Goal: Task Accomplishment & Management: Use online tool/utility

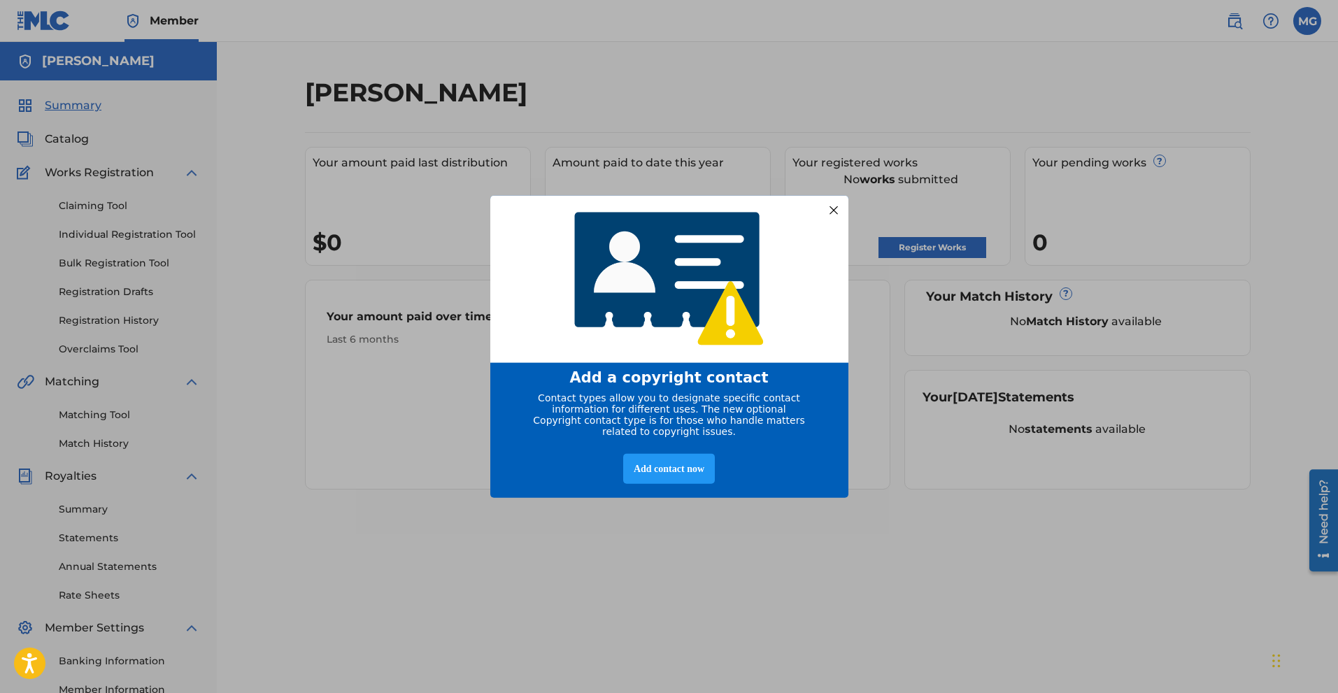
click at [823, 209] on div "entering modal" at bounding box center [669, 278] width 358 height 169
click at [836, 201] on div at bounding box center [833, 210] width 18 height 18
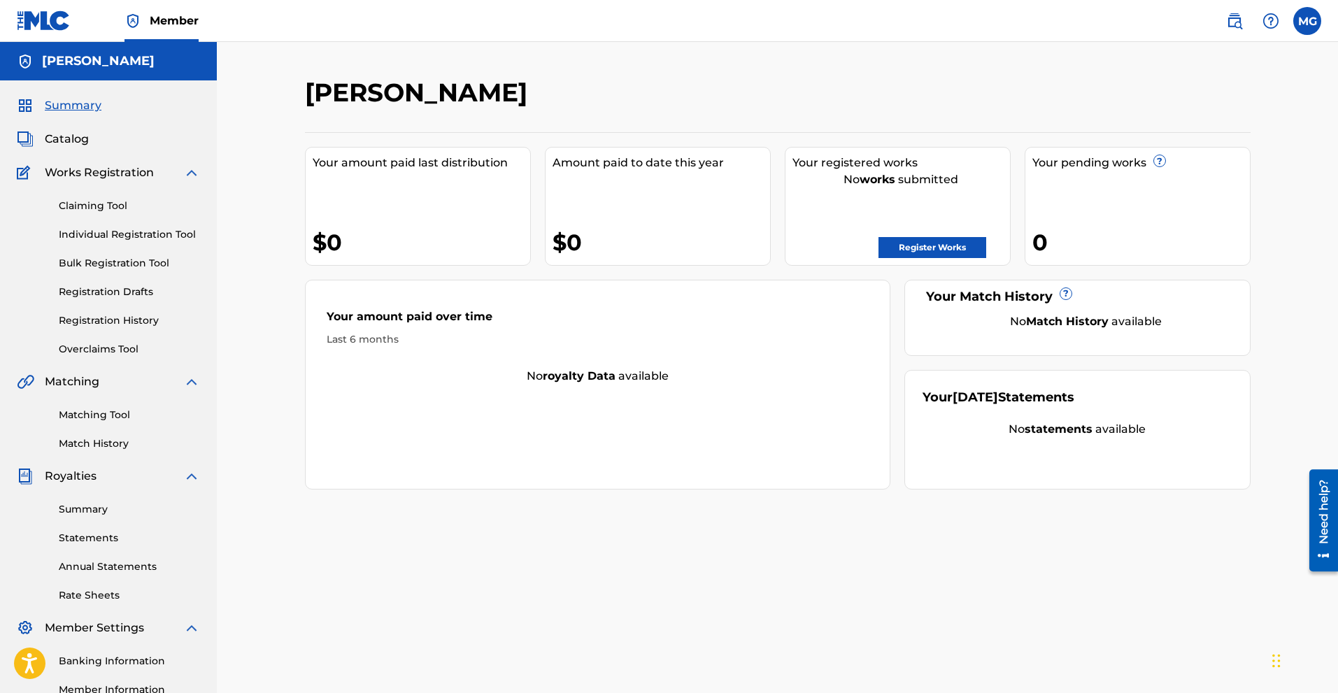
click at [909, 253] on link "Register Works" at bounding box center [933, 247] width 108 height 21
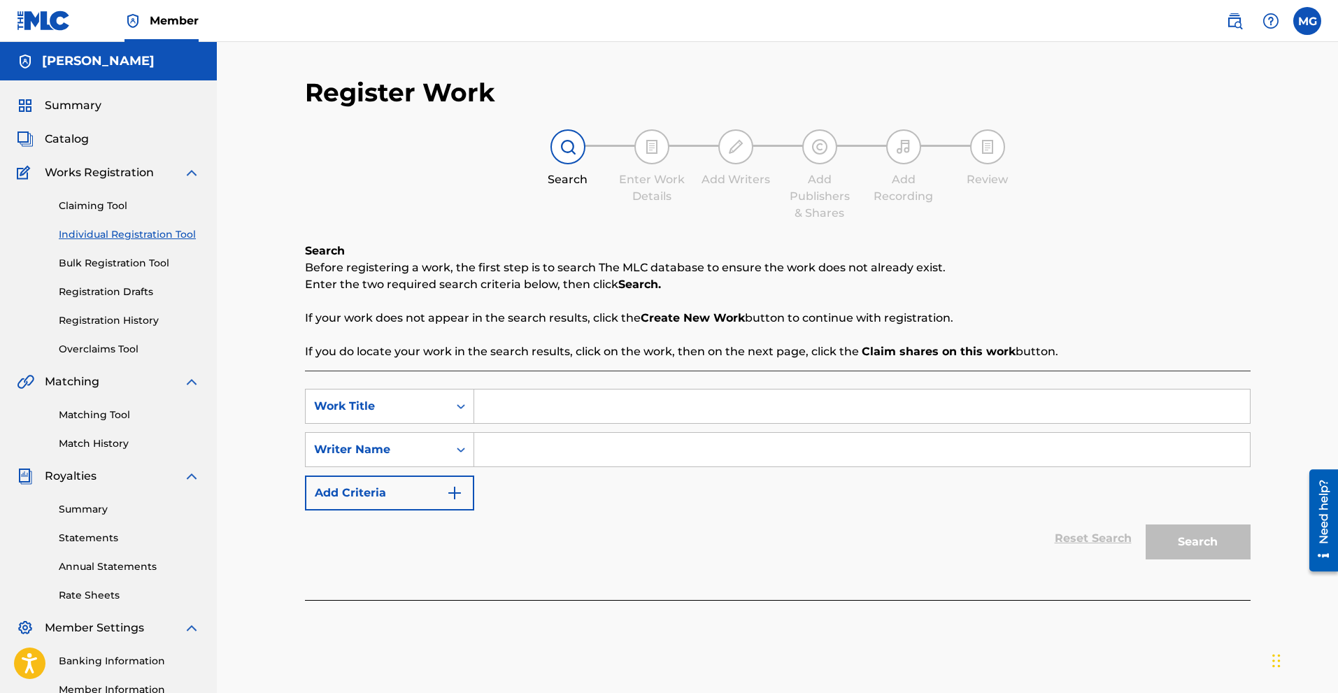
click at [539, 403] on input "Search Form" at bounding box center [862, 407] width 776 height 34
click at [530, 451] on input "Search Form" at bounding box center [862, 450] width 776 height 34
click at [467, 495] on button "Add Criteria" at bounding box center [389, 493] width 169 height 35
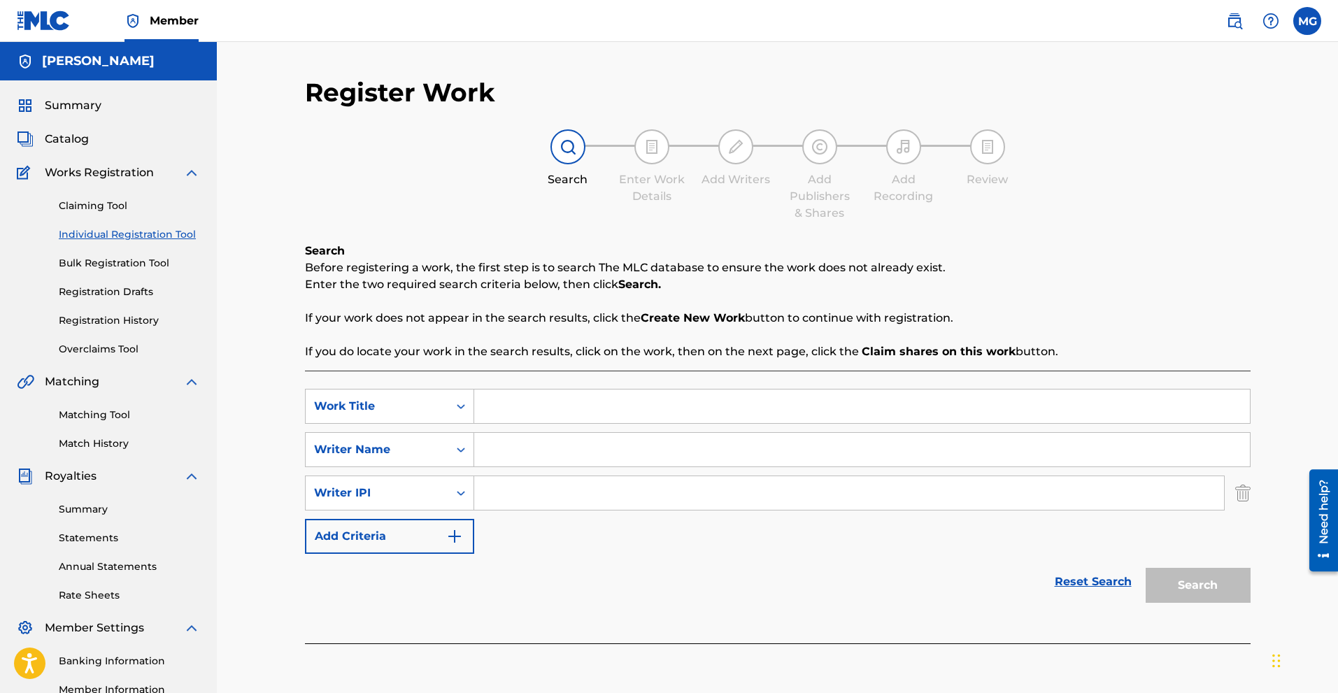
click at [564, 493] on input "Search Form" at bounding box center [849, 493] width 750 height 34
click at [425, 542] on button "Add Criteria" at bounding box center [389, 536] width 169 height 35
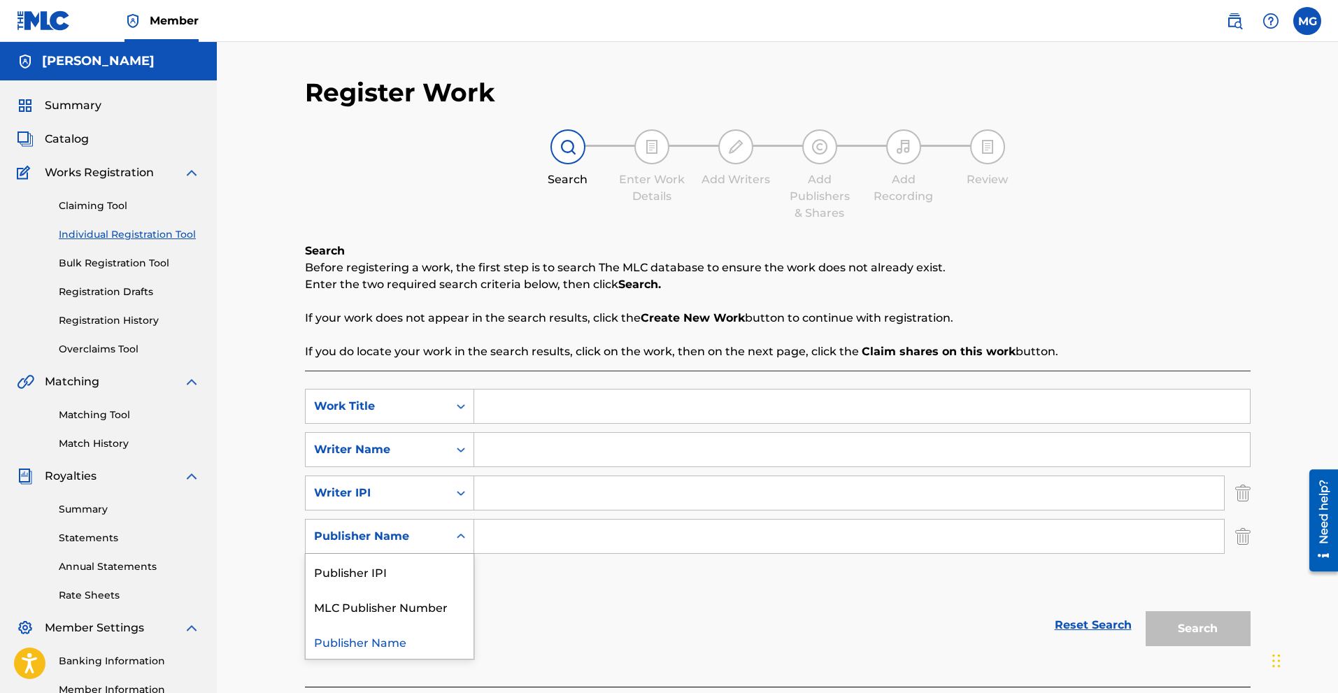
click at [464, 548] on div "Search Form" at bounding box center [460, 536] width 25 height 25
click at [567, 604] on div "Reset Search Search" at bounding box center [778, 625] width 946 height 56
click at [510, 402] on input "Search Form" at bounding box center [862, 407] width 776 height 34
paste input "BEST FOR ME"
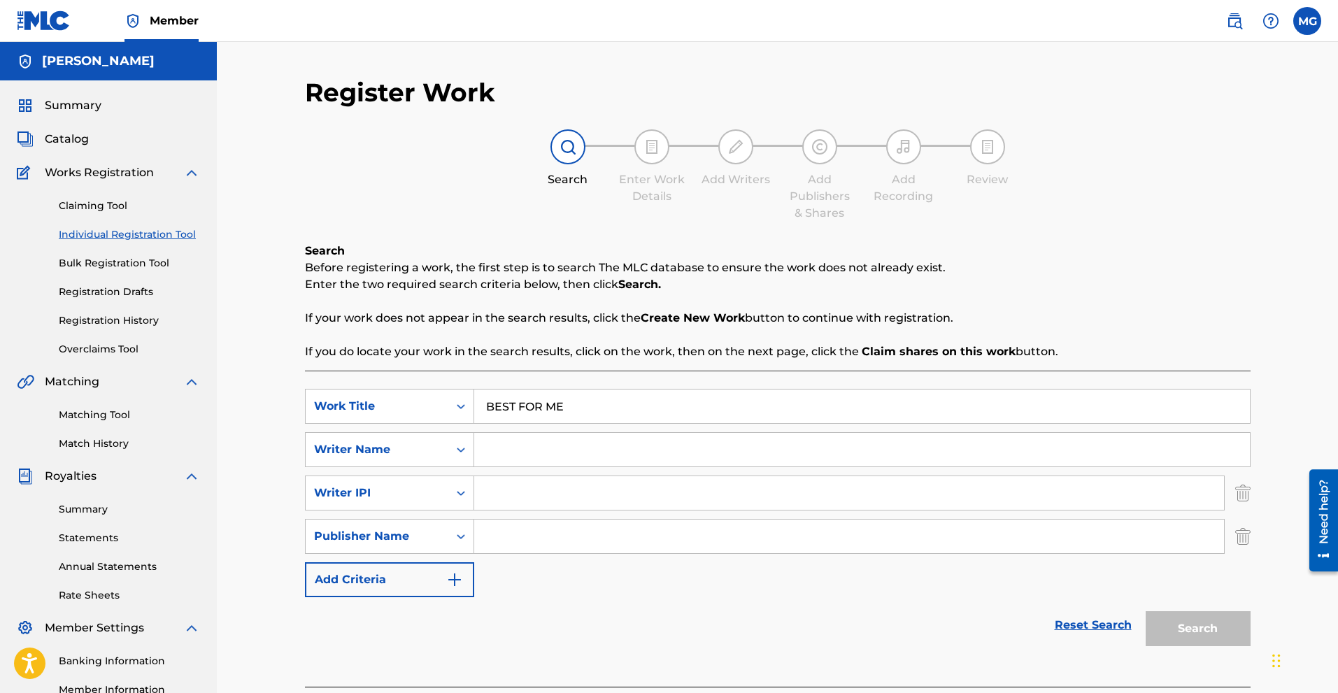
type input "BEST FOR ME"
paste input "[PERSON_NAME]"
click at [523, 461] on input "[PERSON_NAME]" at bounding box center [862, 450] width 776 height 34
type input "[PERSON_NAME]"
click at [524, 493] on input "Search Form" at bounding box center [849, 493] width 750 height 34
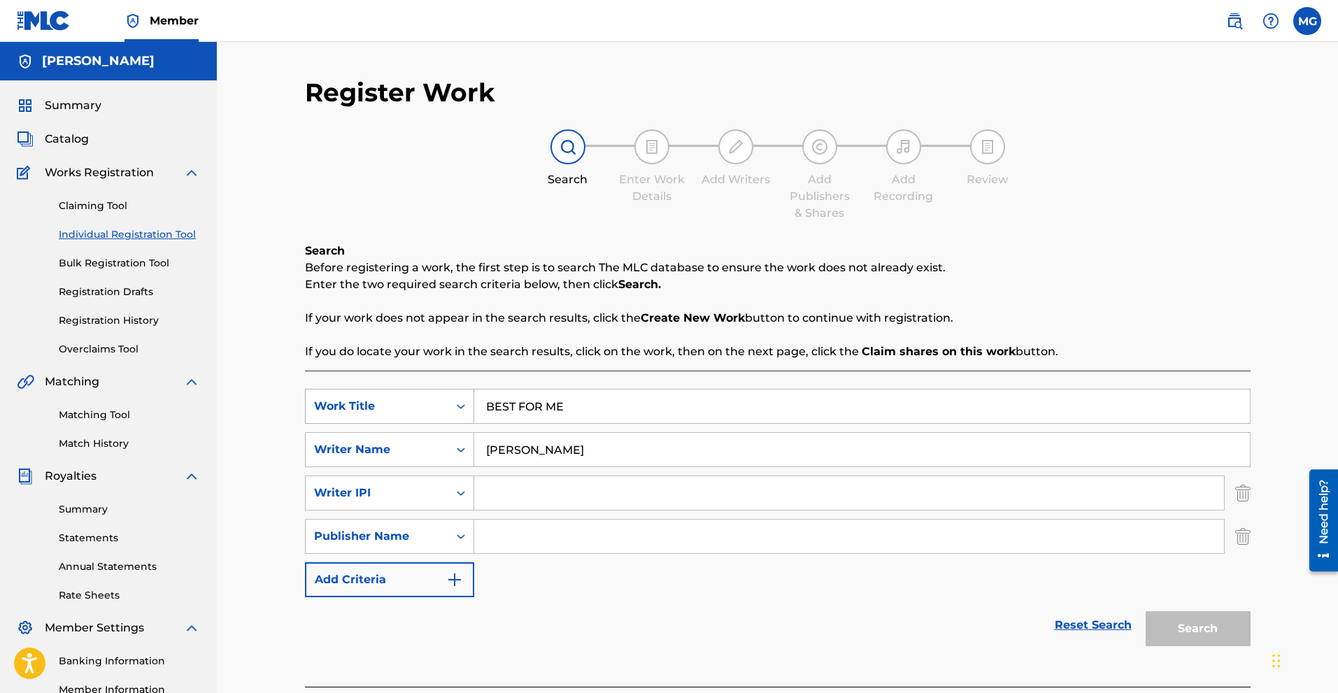
paste input "01193311866"
type input "01193311866"
click at [516, 544] on input "Search Form" at bounding box center [849, 537] width 750 height 34
type input "BMI"
click at [455, 568] on button "Add Criteria" at bounding box center [389, 579] width 169 height 35
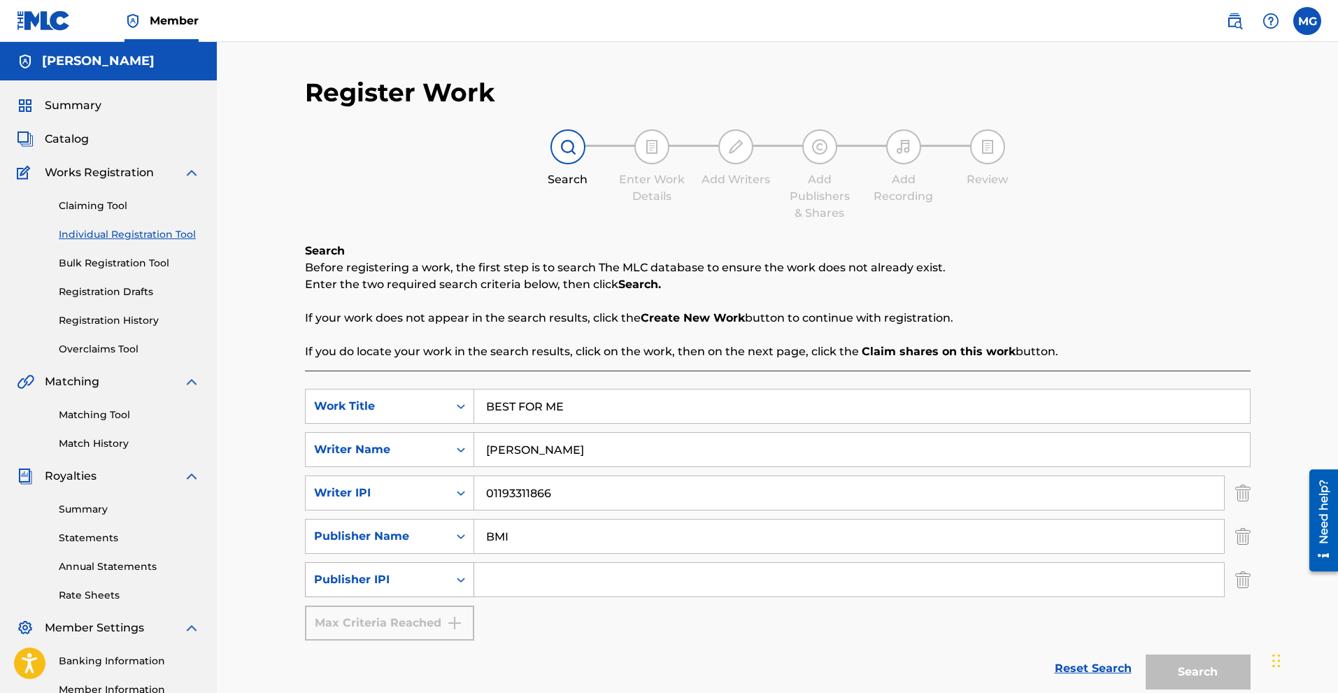
click at [452, 582] on div "Search Form" at bounding box center [460, 579] width 25 height 25
click at [418, 644] on div "Publisher IPI" at bounding box center [390, 649] width 168 height 35
click at [467, 579] on icon "Search Form" at bounding box center [461, 580] width 14 height 14
click at [555, 637] on div "SearchWithCriteria63834525-04d8-4909-b84e-6f0e0e644410 Work Title BEST FOR ME S…" at bounding box center [778, 515] width 946 height 252
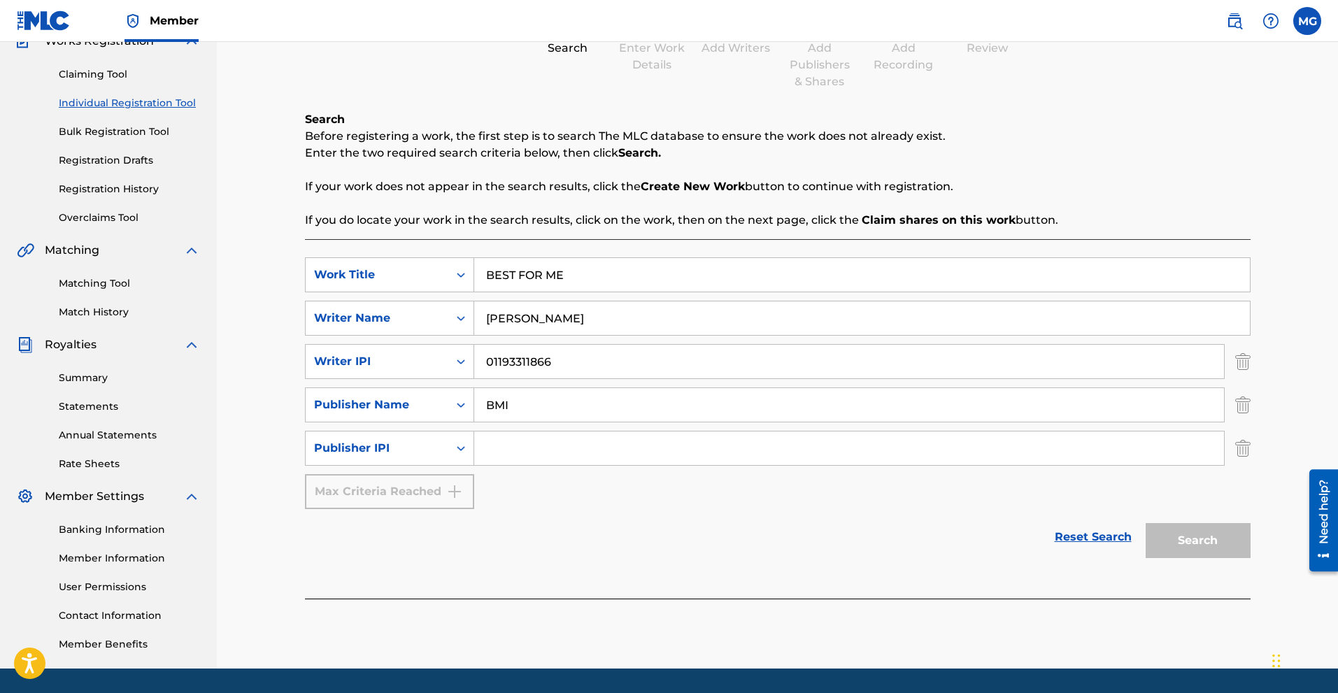
scroll to position [140, 0]
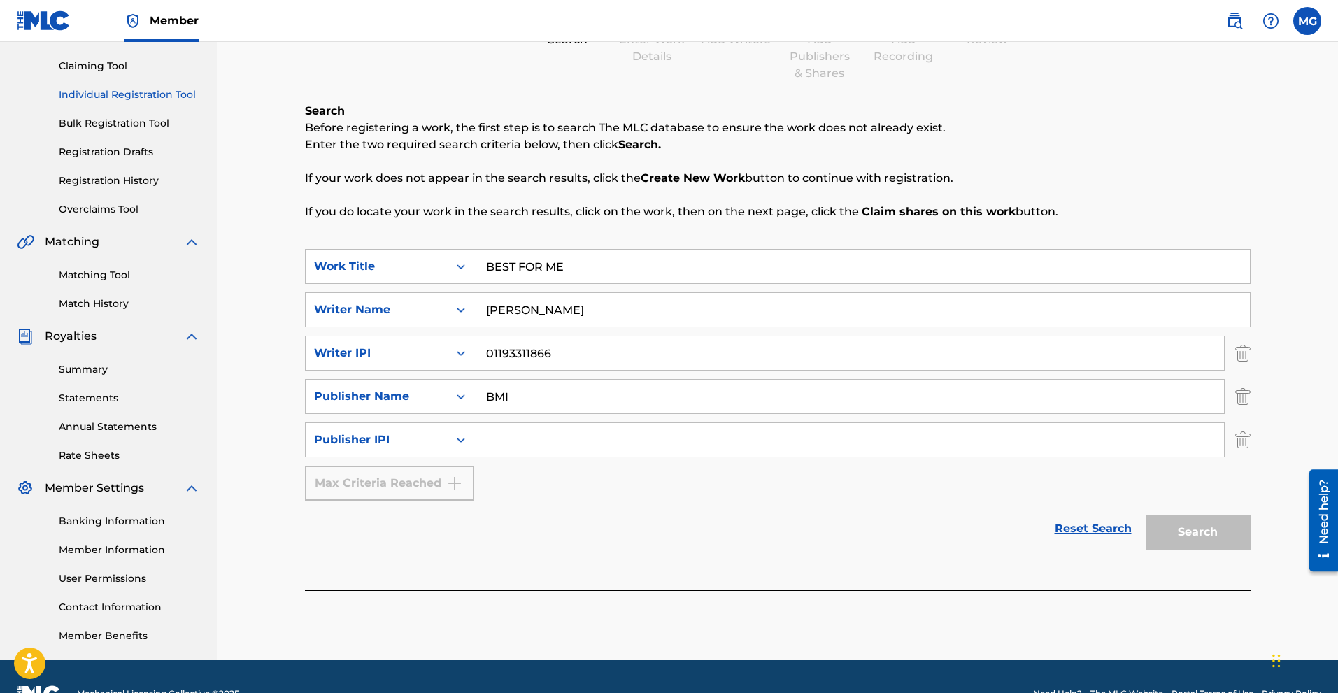
click at [507, 440] on input "Search Form" at bounding box center [849, 440] width 750 height 34
paste input "61963704"
type input "61963704"
drag, startPoint x: 650, startPoint y: 489, endPoint x: 695, endPoint y: 493, distance: 45.0
click at [651, 489] on div "SearchWithCriteria63834525-04d8-4909-b84e-6f0e0e644410 Work Title BEST FOR ME S…" at bounding box center [778, 375] width 946 height 252
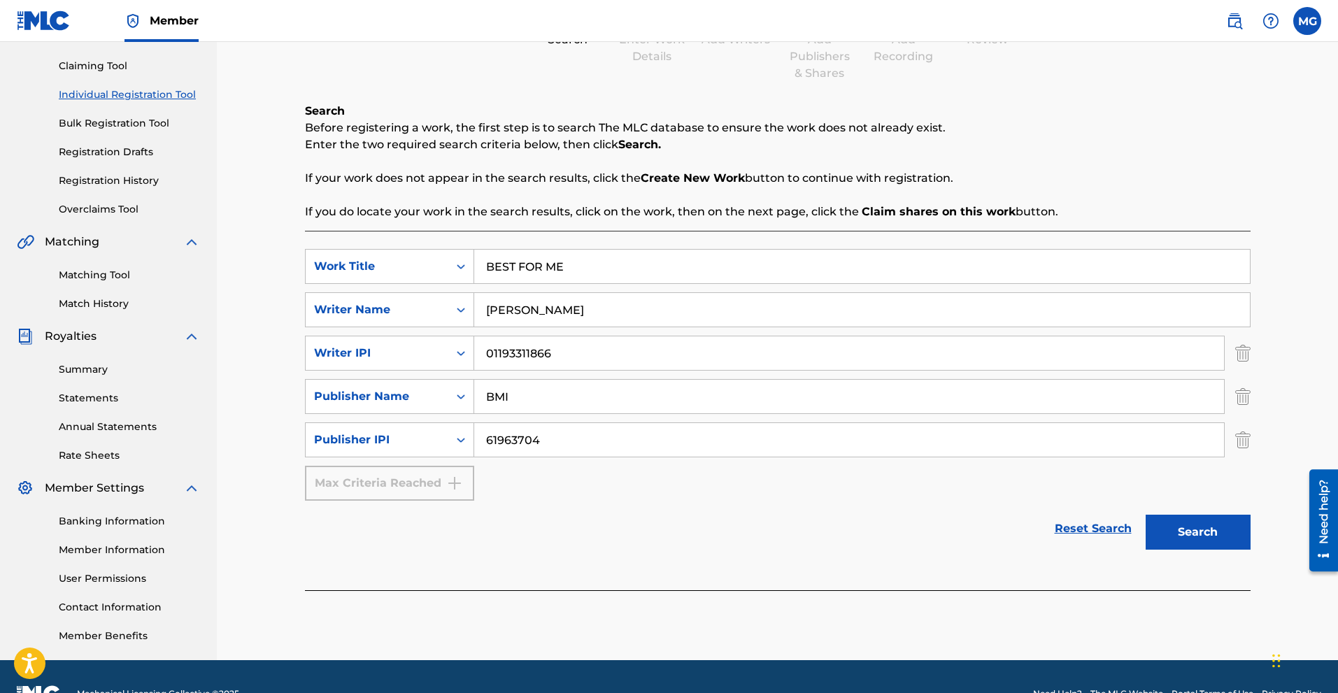
click at [1194, 531] on button "Search" at bounding box center [1198, 532] width 105 height 35
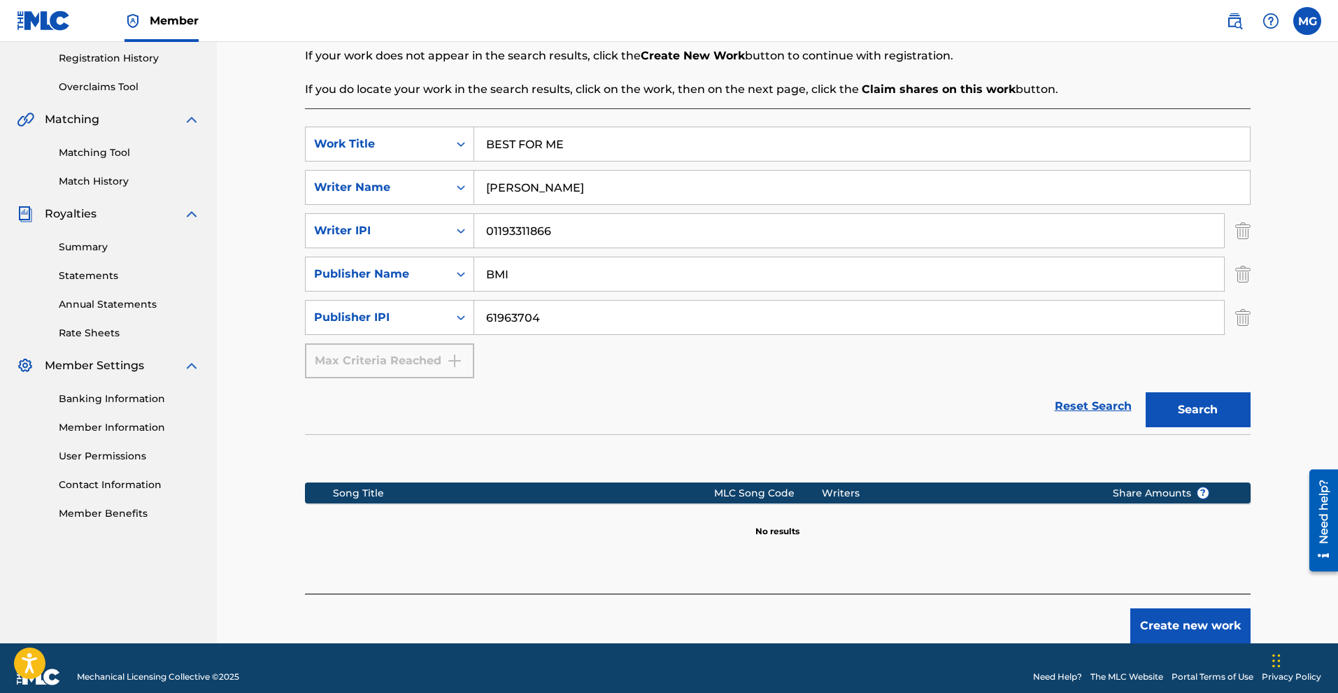
scroll to position [280, 0]
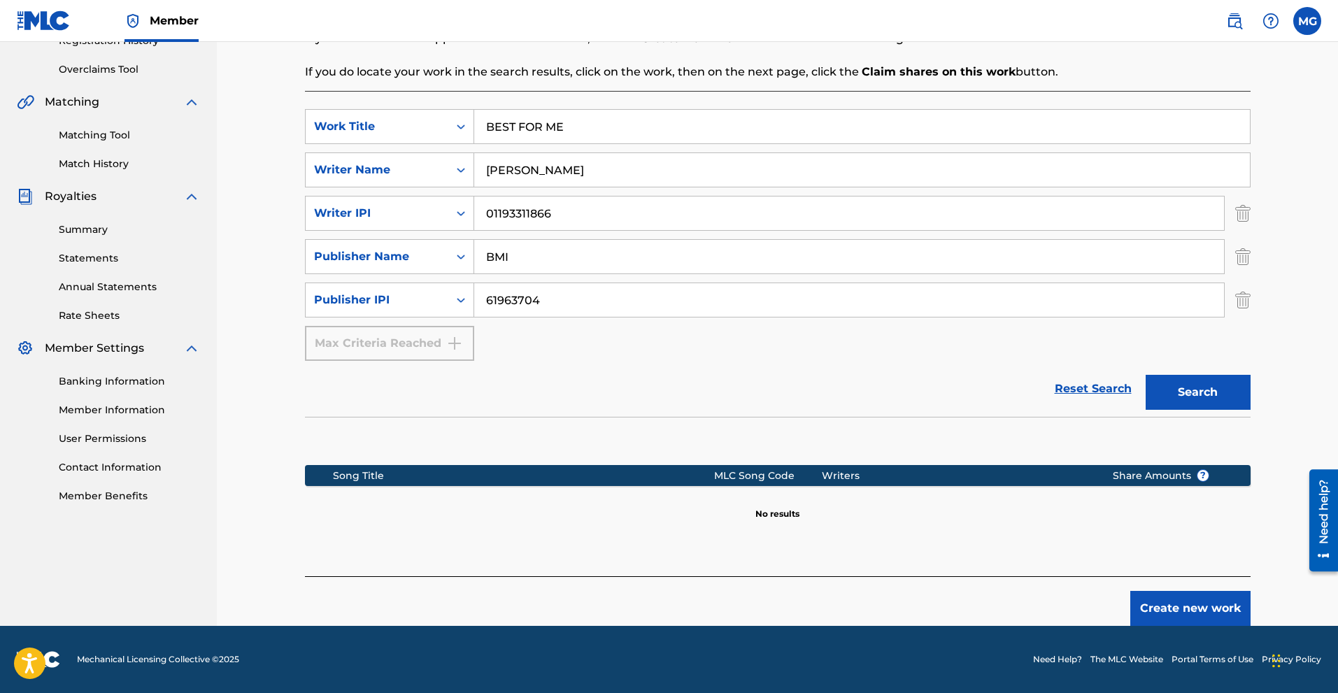
click at [1184, 392] on button "Search" at bounding box center [1198, 392] width 105 height 35
click at [1252, 297] on div "Register Work Search Enter Work Details Add Writers Add Publishers & Shares Add…" at bounding box center [777, 211] width 979 height 829
click at [1242, 302] on img "Search Form" at bounding box center [1242, 300] width 15 height 35
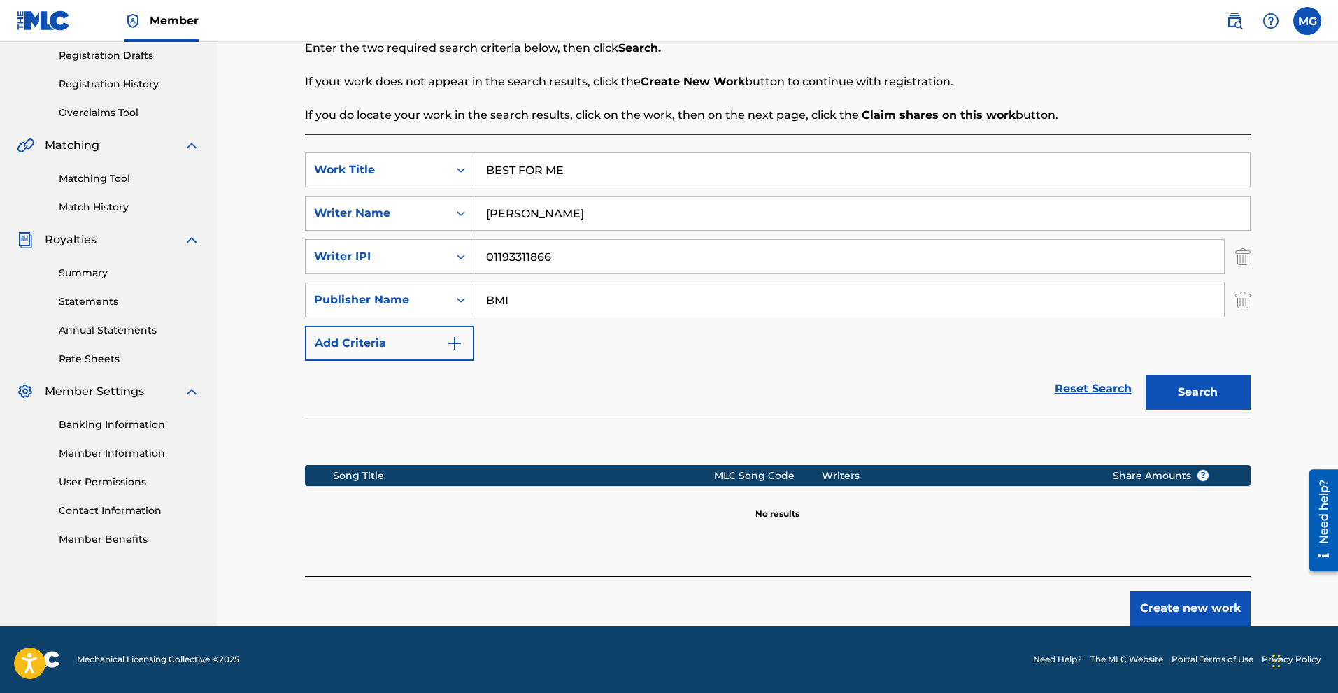
scroll to position [236, 0]
click at [1184, 391] on button "Search" at bounding box center [1198, 392] width 105 height 35
click at [1244, 304] on img "Search Form" at bounding box center [1242, 300] width 15 height 35
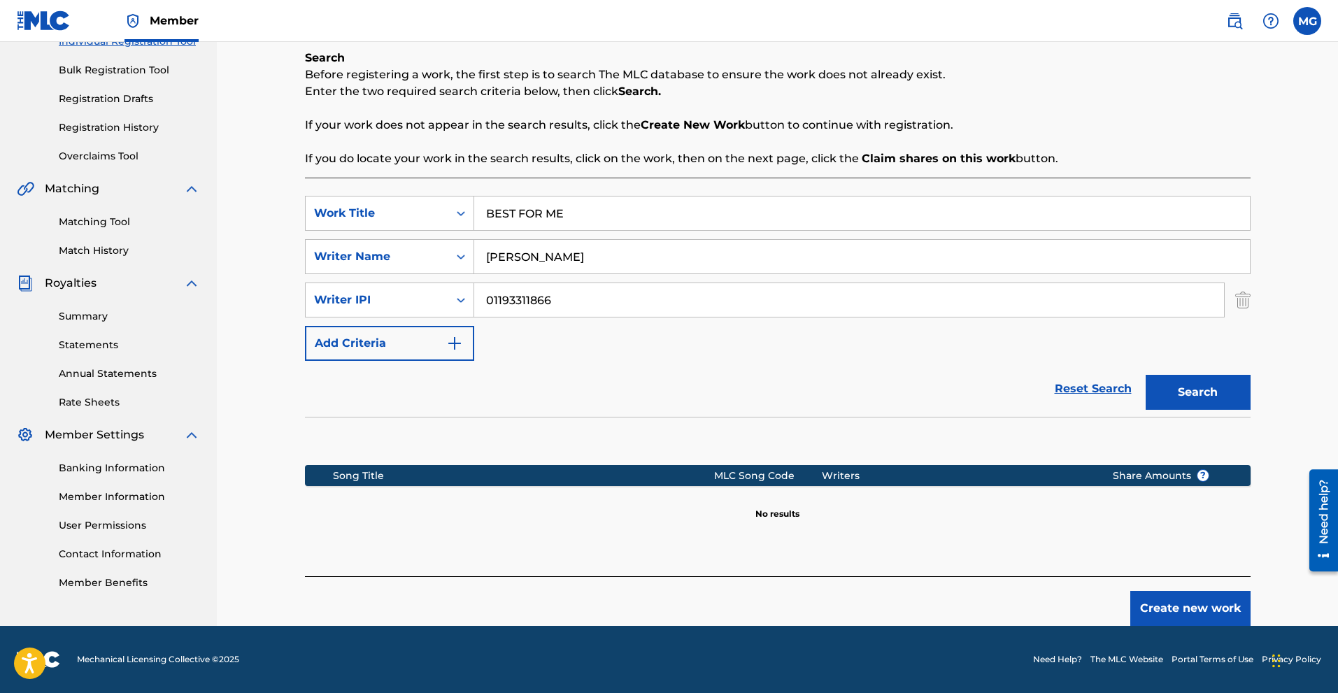
scroll to position [193, 0]
click at [1226, 411] on div "Search" at bounding box center [1195, 389] width 112 height 56
click at [1218, 396] on button "Search" at bounding box center [1198, 392] width 105 height 35
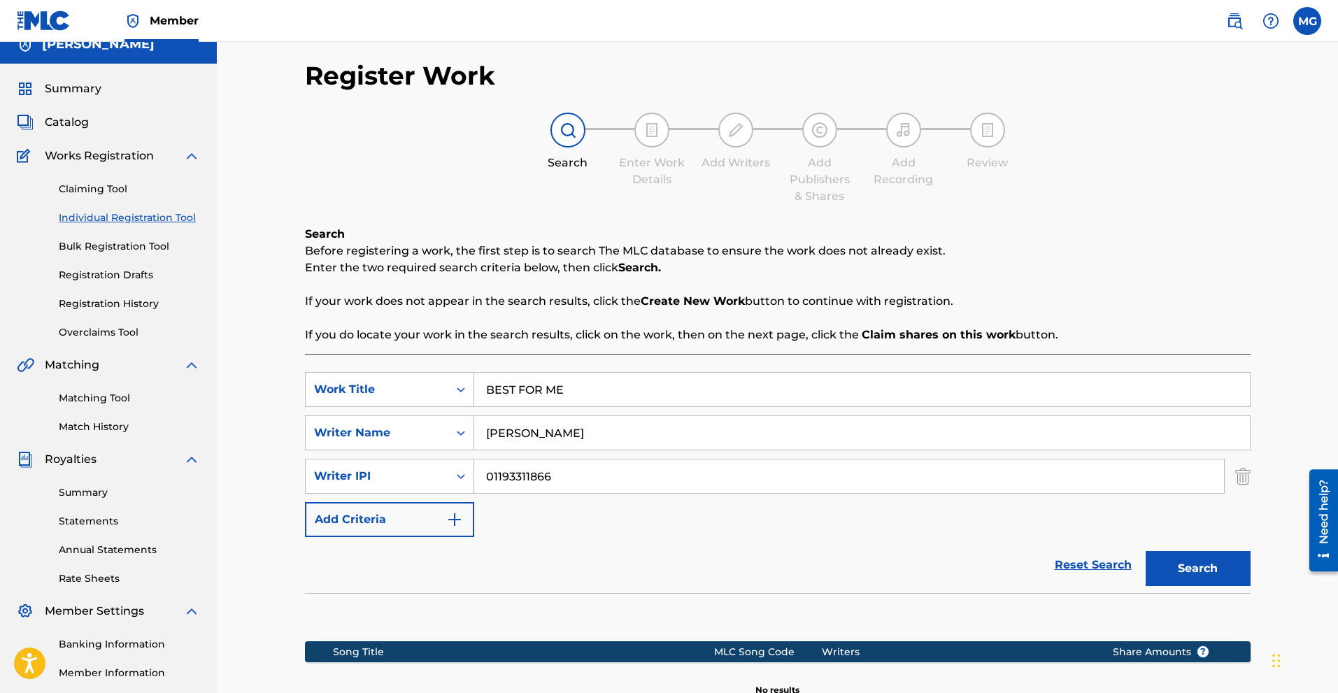
scroll to position [0, 0]
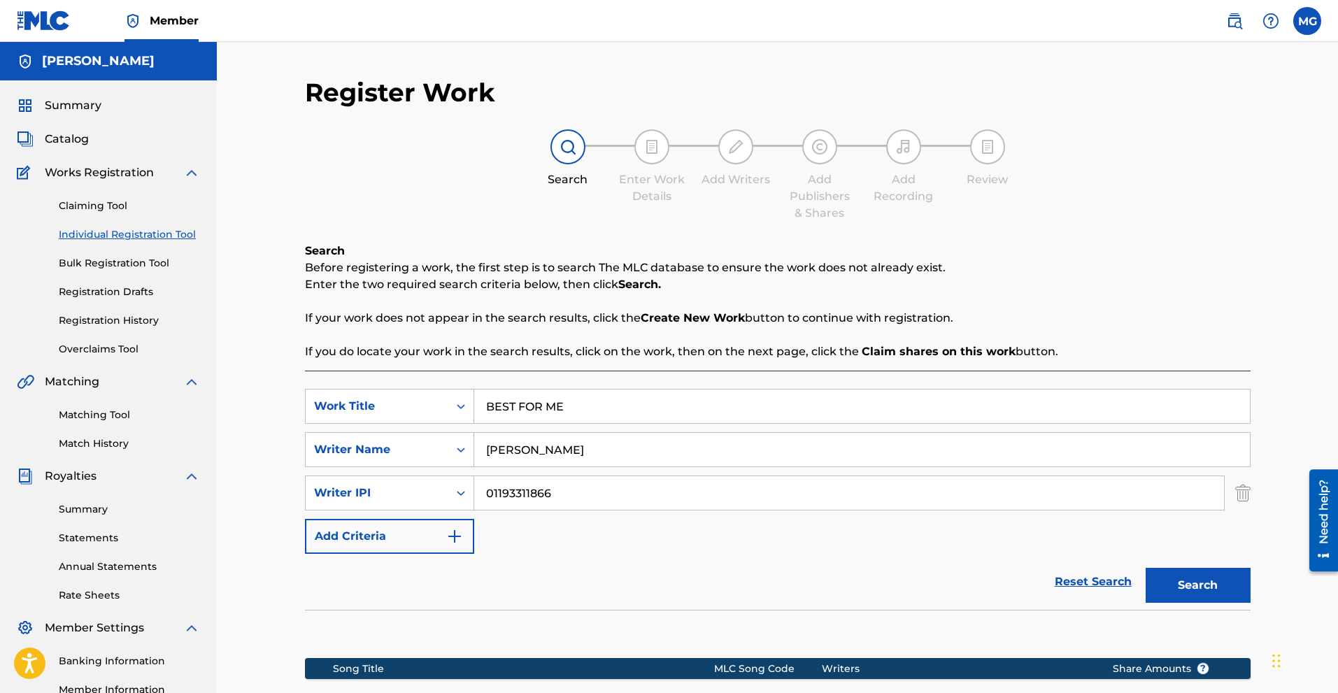
click at [101, 210] on link "Claiming Tool" at bounding box center [129, 206] width 141 height 15
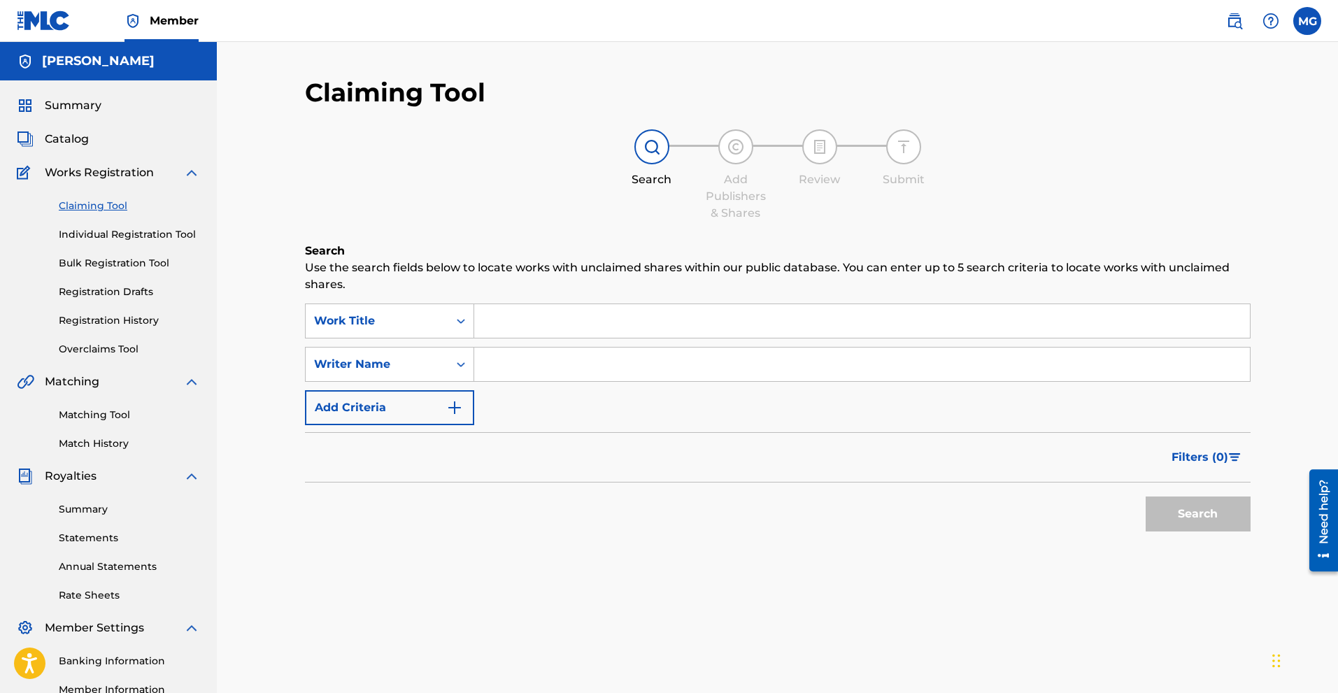
click at [488, 314] on input "Search Form" at bounding box center [862, 321] width 776 height 34
paste input "61963704"
drag, startPoint x: 607, startPoint y: 341, endPoint x: 550, endPoint y: 299, distance: 70.7
click at [607, 341] on div "SearchWithCriteriafc553233-29f6-4385-949e-74de957950d5 Work Title 61963704 Sear…" at bounding box center [778, 365] width 946 height 122
click at [558, 313] on input "61963704" at bounding box center [862, 321] width 776 height 34
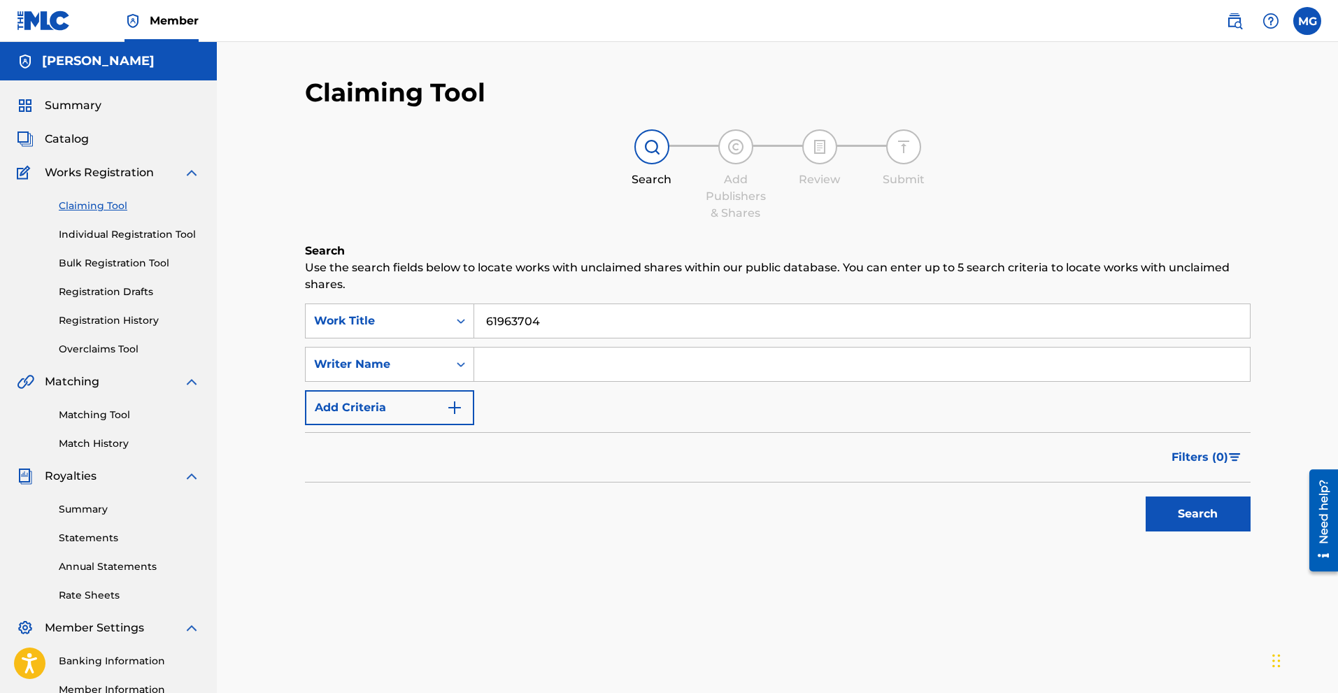
click at [559, 313] on input "61963704" at bounding box center [862, 321] width 776 height 34
paste input "BEST FOR ME"
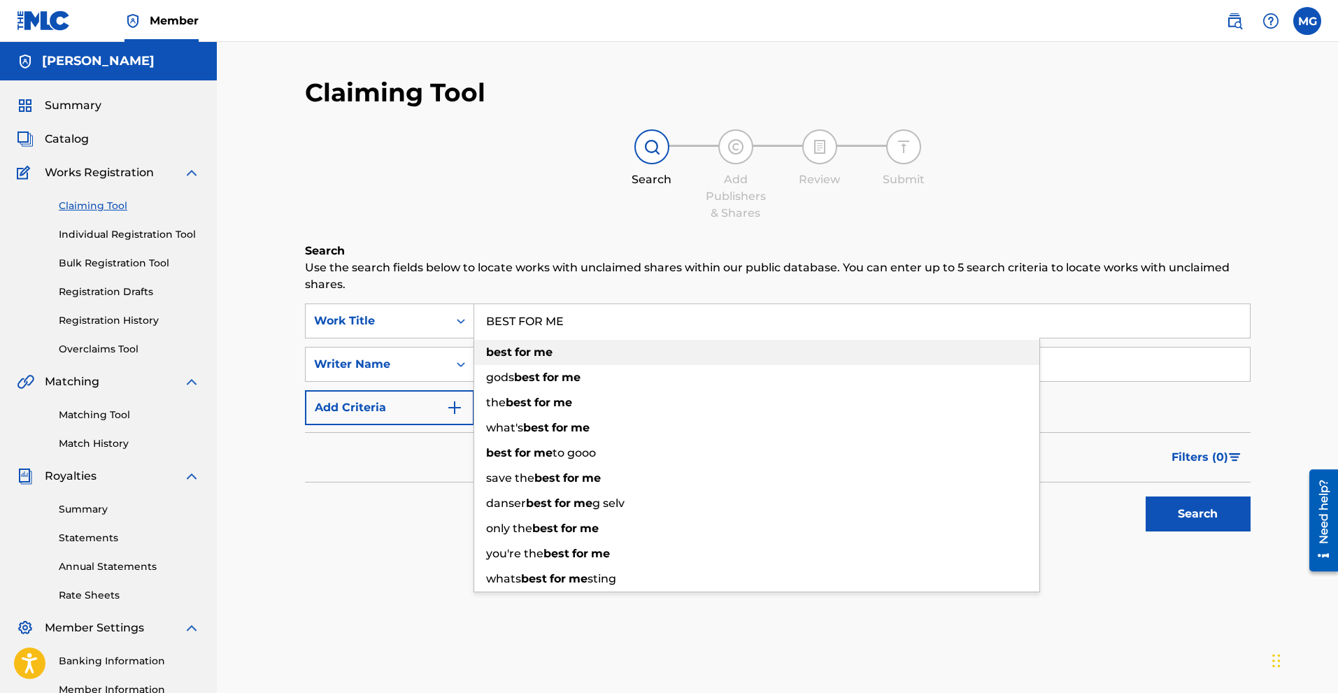
click at [548, 351] on strong "me" at bounding box center [543, 352] width 19 height 13
type input "best for me"
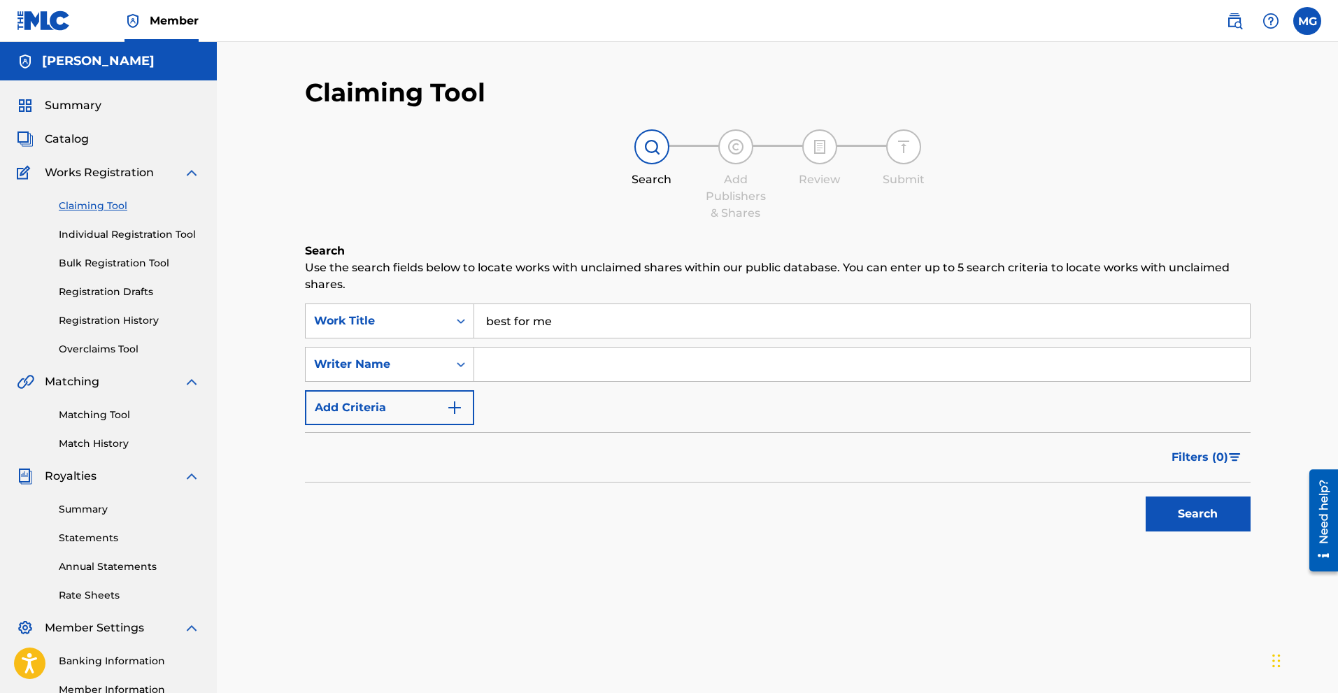
click at [433, 472] on div "Filters ( 0 )" at bounding box center [778, 457] width 946 height 50
click at [483, 357] on input "Search Form" at bounding box center [862, 365] width 776 height 34
paste input "[PERSON_NAME]"
type input "[PERSON_NAME]"
click at [426, 401] on button "Add Criteria" at bounding box center [389, 407] width 169 height 35
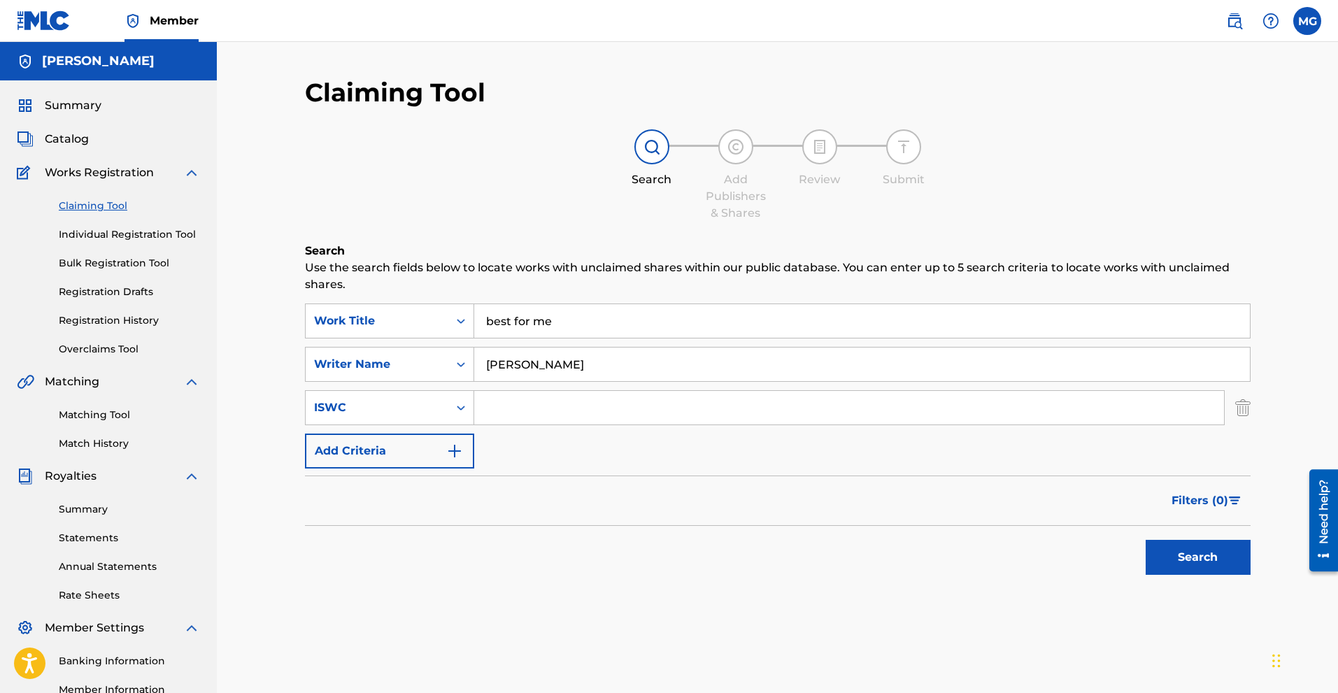
click at [527, 397] on input "Search Form" at bounding box center [849, 408] width 750 height 34
paste input "T-317.959.750-9"
type input "T-317.959.750-9"
click at [423, 430] on div "SearchWithCriteriafc553233-29f6-4385-949e-74de957950d5 Work Title best for me S…" at bounding box center [778, 386] width 946 height 165
click at [430, 446] on button "Add Criteria" at bounding box center [389, 451] width 169 height 35
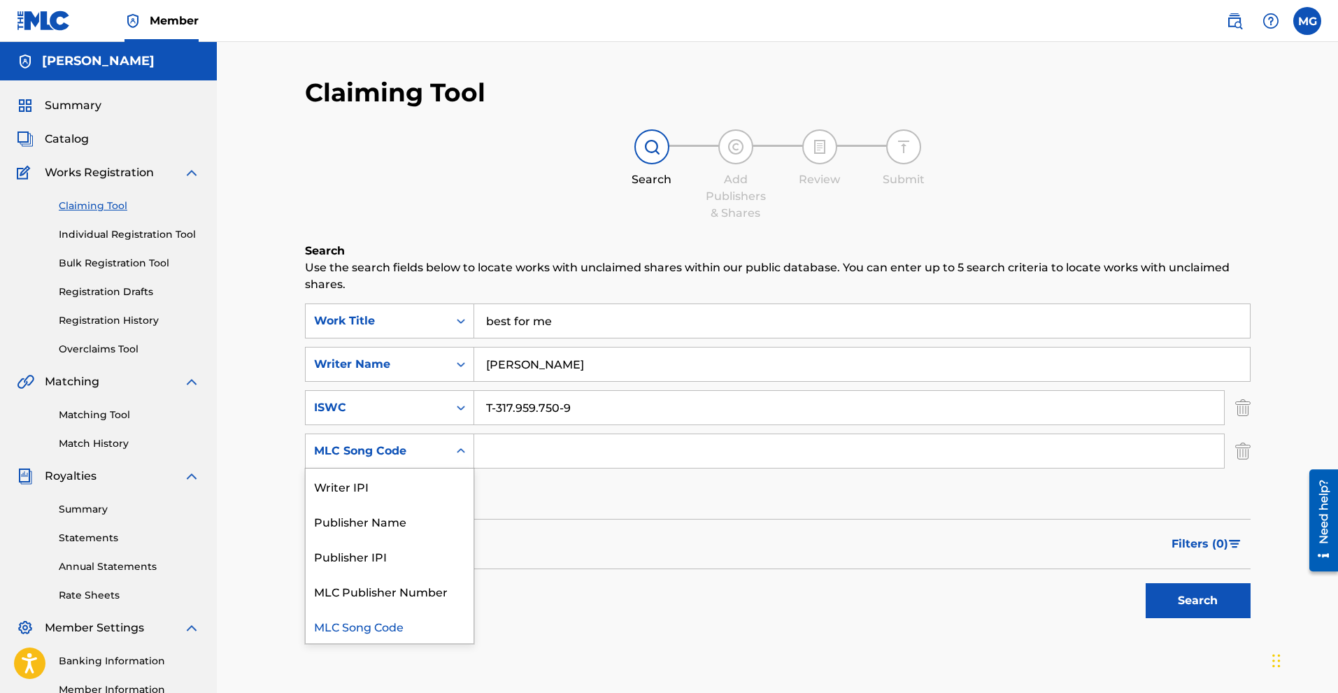
click at [451, 445] on div "Search Form" at bounding box center [460, 451] width 25 height 25
click at [423, 487] on div "Writer IPI" at bounding box center [390, 486] width 168 height 35
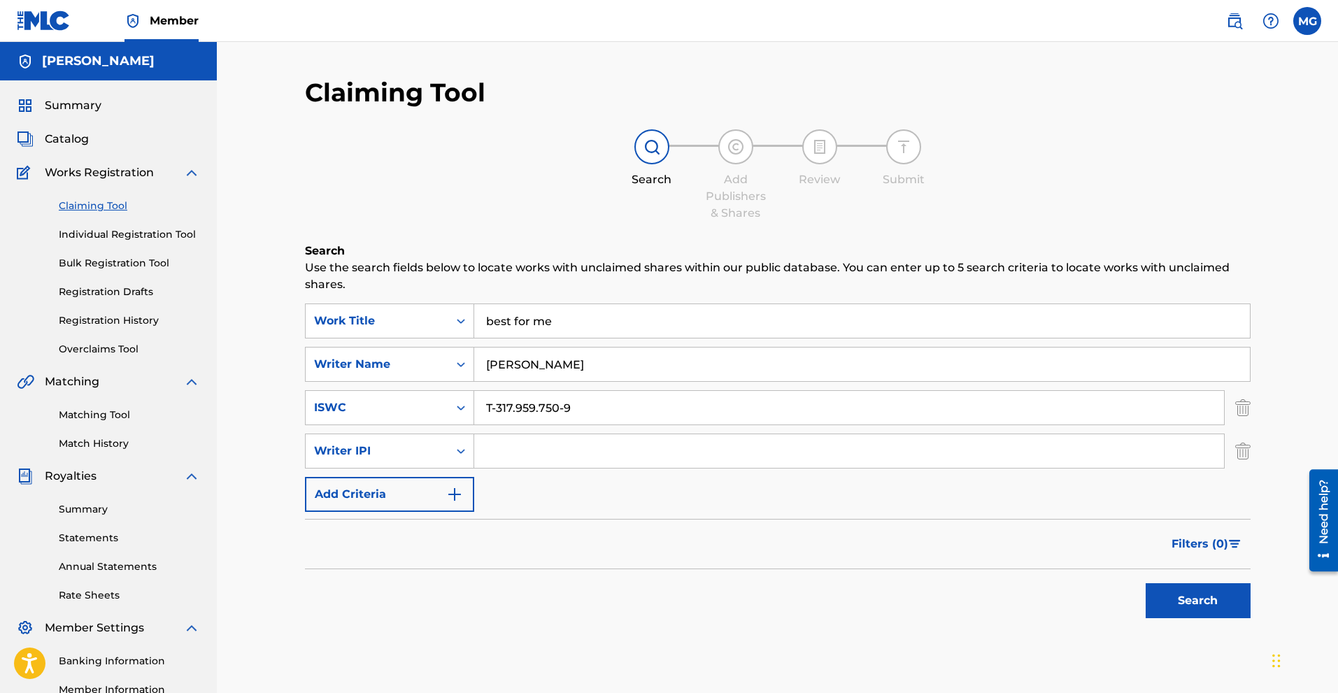
click at [574, 467] on input "Search Form" at bounding box center [849, 451] width 750 height 34
paste input "01193311866"
type input "01193311866"
click at [430, 500] on button "Add Criteria" at bounding box center [389, 494] width 169 height 35
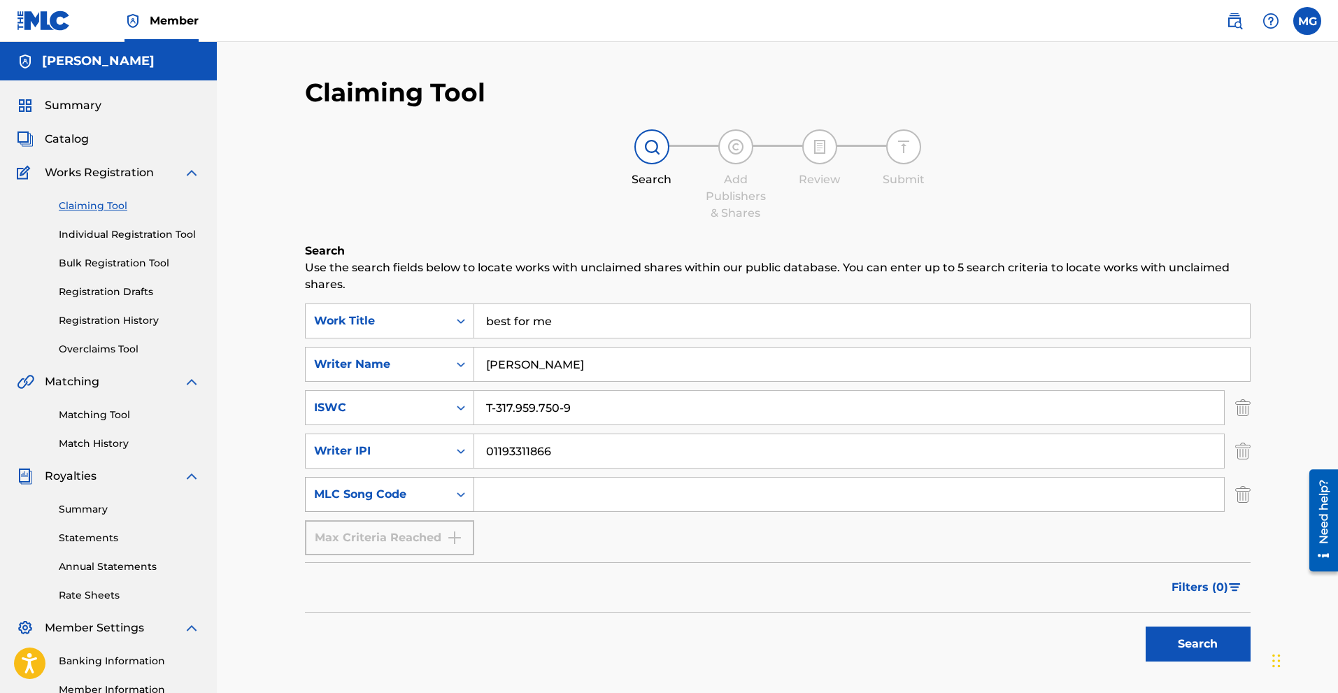
click at [418, 486] on div "MLC Song Code" at bounding box center [377, 494] width 143 height 27
click at [842, 621] on div "Search" at bounding box center [778, 641] width 946 height 56
click at [1242, 489] on img "Search Form" at bounding box center [1242, 494] width 15 height 35
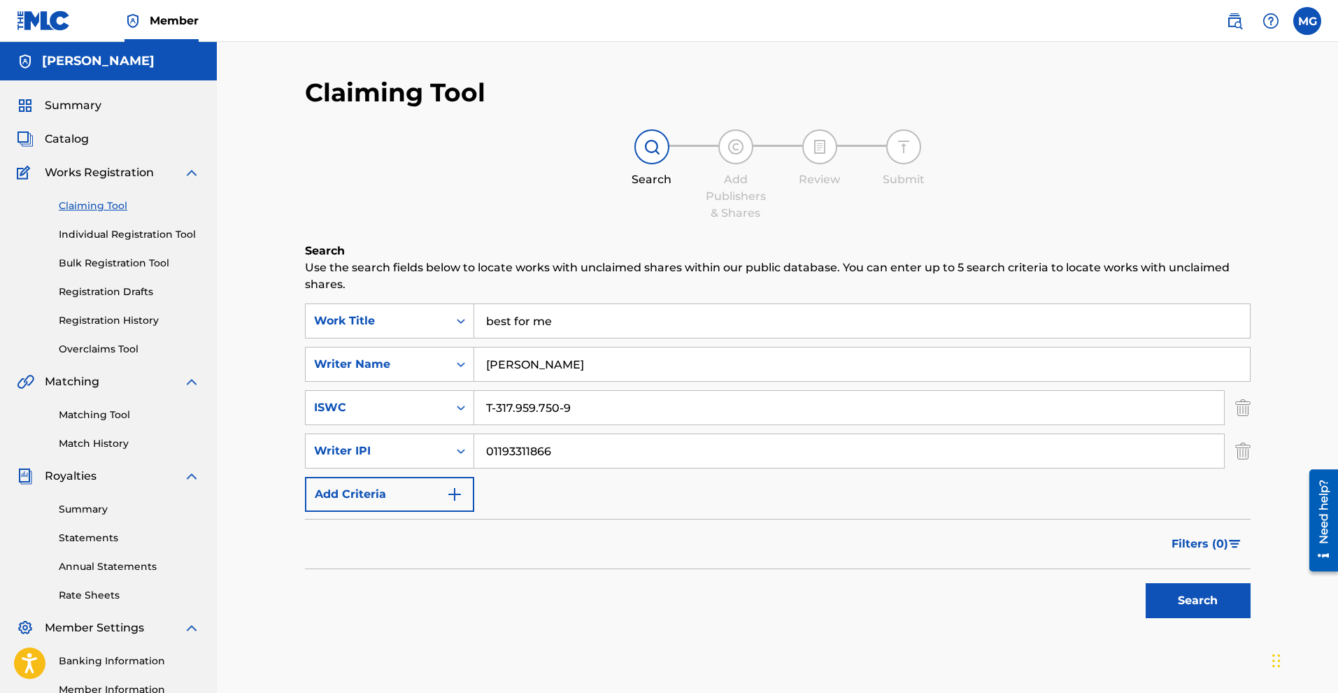
click at [1223, 602] on button "Search" at bounding box center [1198, 600] width 105 height 35
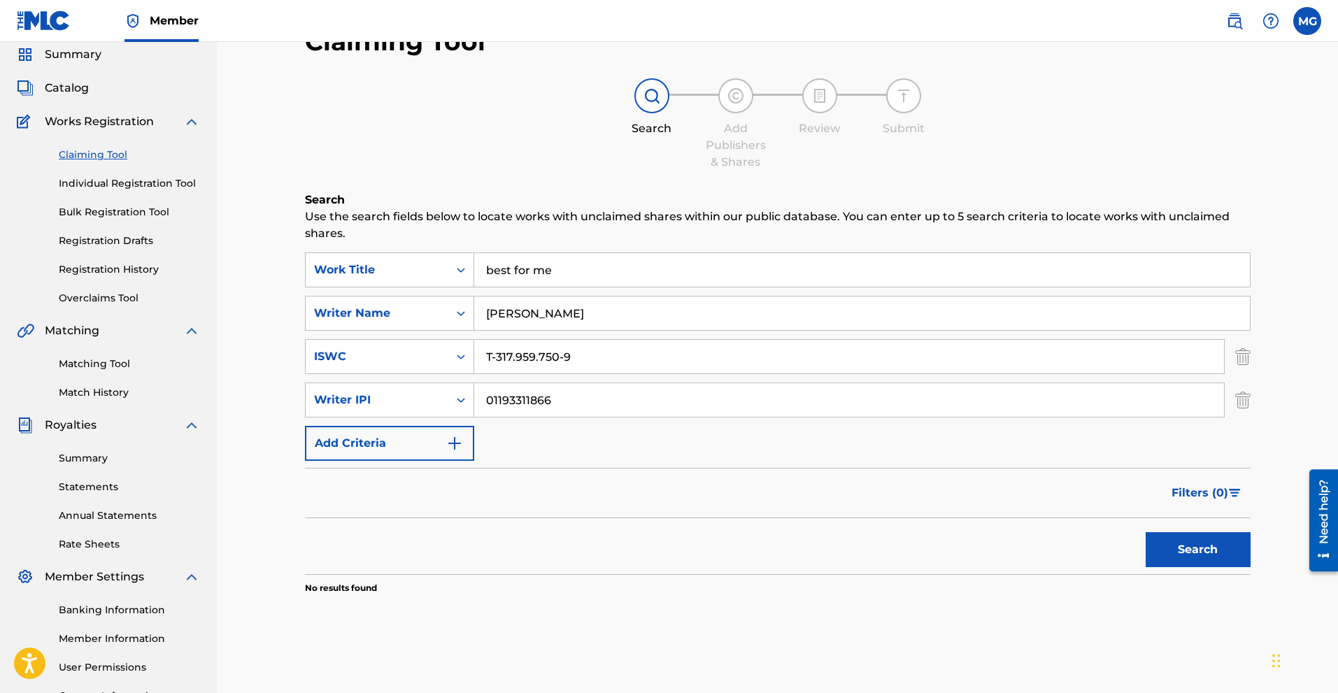
scroll to position [174, 0]
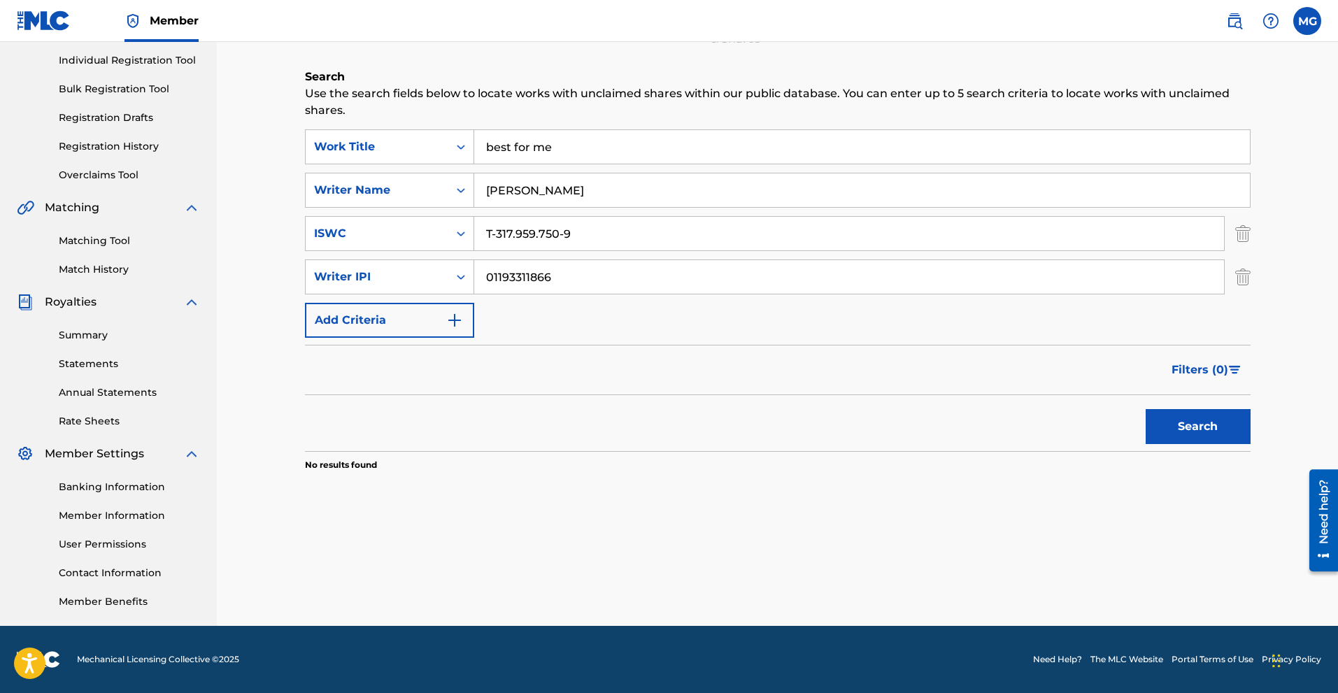
click at [1202, 410] on button "Search" at bounding box center [1198, 426] width 105 height 35
click at [458, 321] on img "Search Form" at bounding box center [454, 320] width 17 height 17
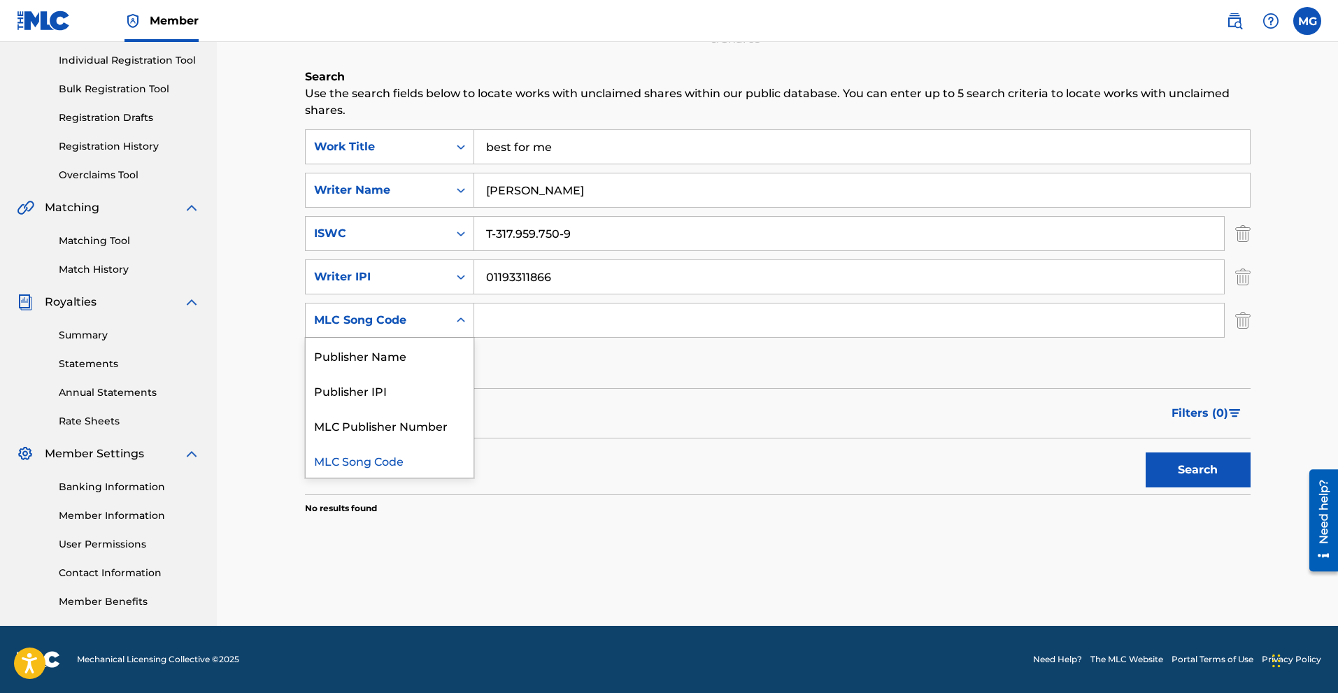
click at [456, 322] on icon "Search Form" at bounding box center [461, 320] width 14 height 14
click at [394, 318] on div "MLC Song Code" at bounding box center [377, 320] width 126 height 17
click at [371, 392] on div "Publisher IPI" at bounding box center [390, 390] width 168 height 35
click at [541, 329] on input "Search Form" at bounding box center [849, 321] width 750 height 34
paste input "61963704"
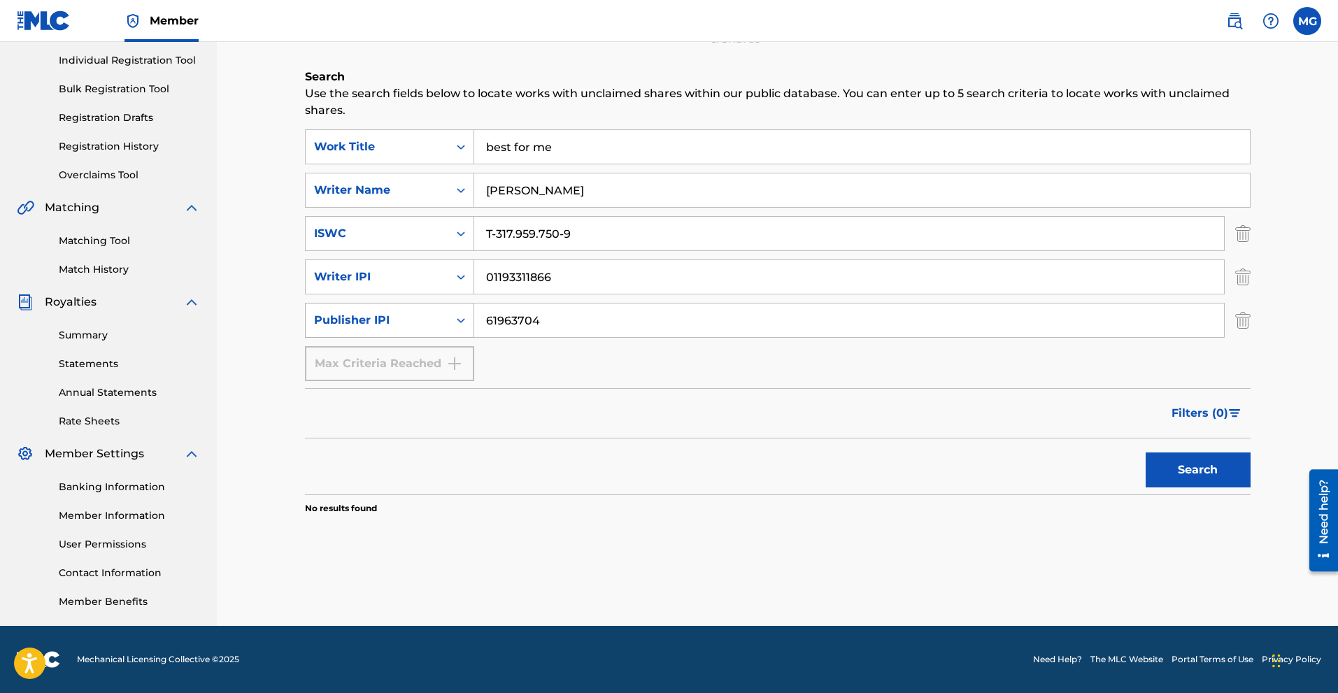
type input "61963704"
click at [430, 334] on div "Publisher IPI" at bounding box center [389, 320] width 169 height 35
click at [579, 368] on div "SearchWithCriteriafc553233-29f6-4385-949e-74de957950d5 Work Title best for me S…" at bounding box center [778, 255] width 946 height 252
click at [1187, 474] on button "Search" at bounding box center [1198, 470] width 105 height 35
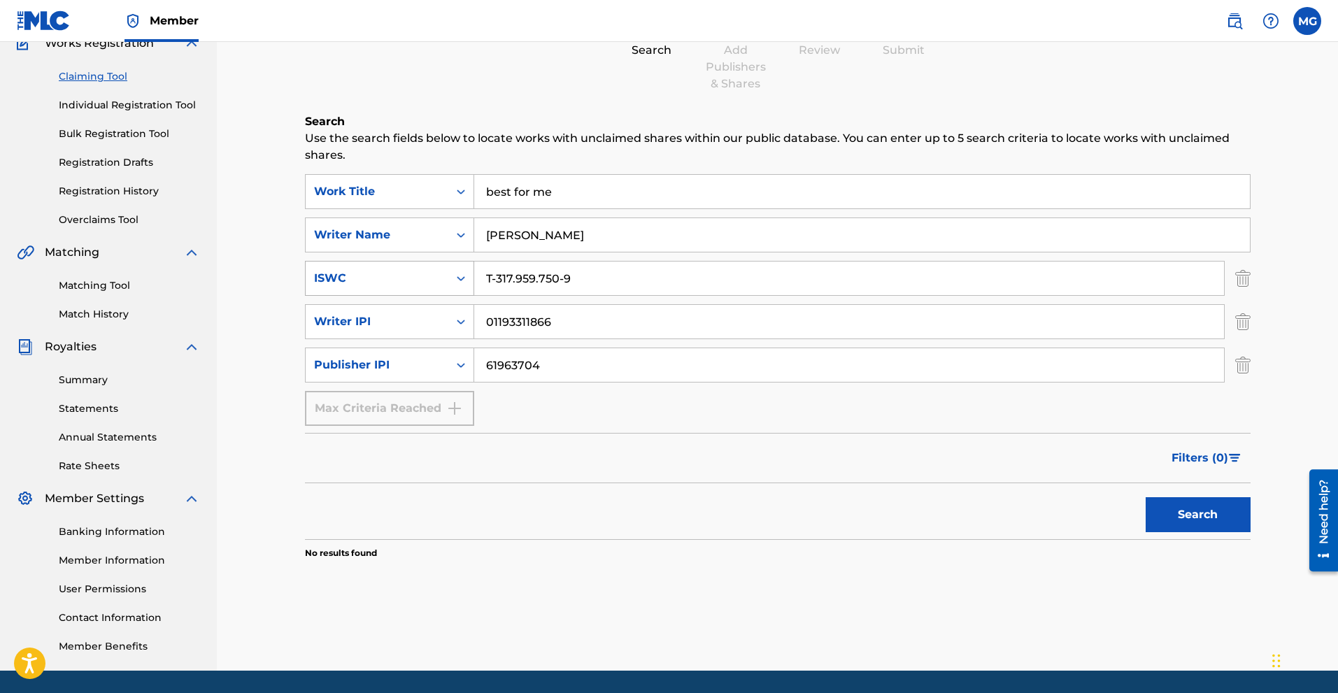
scroll to position [104, 0]
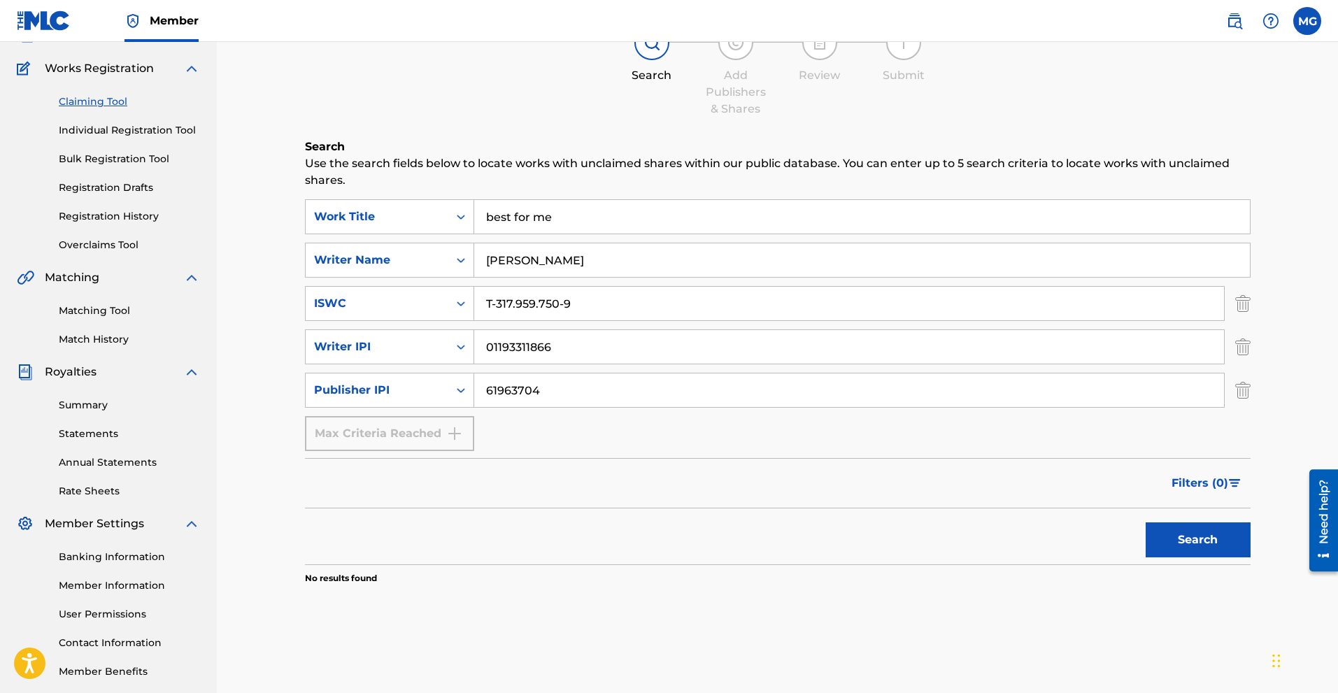
click at [174, 127] on link "Individual Registration Tool" at bounding box center [129, 130] width 141 height 15
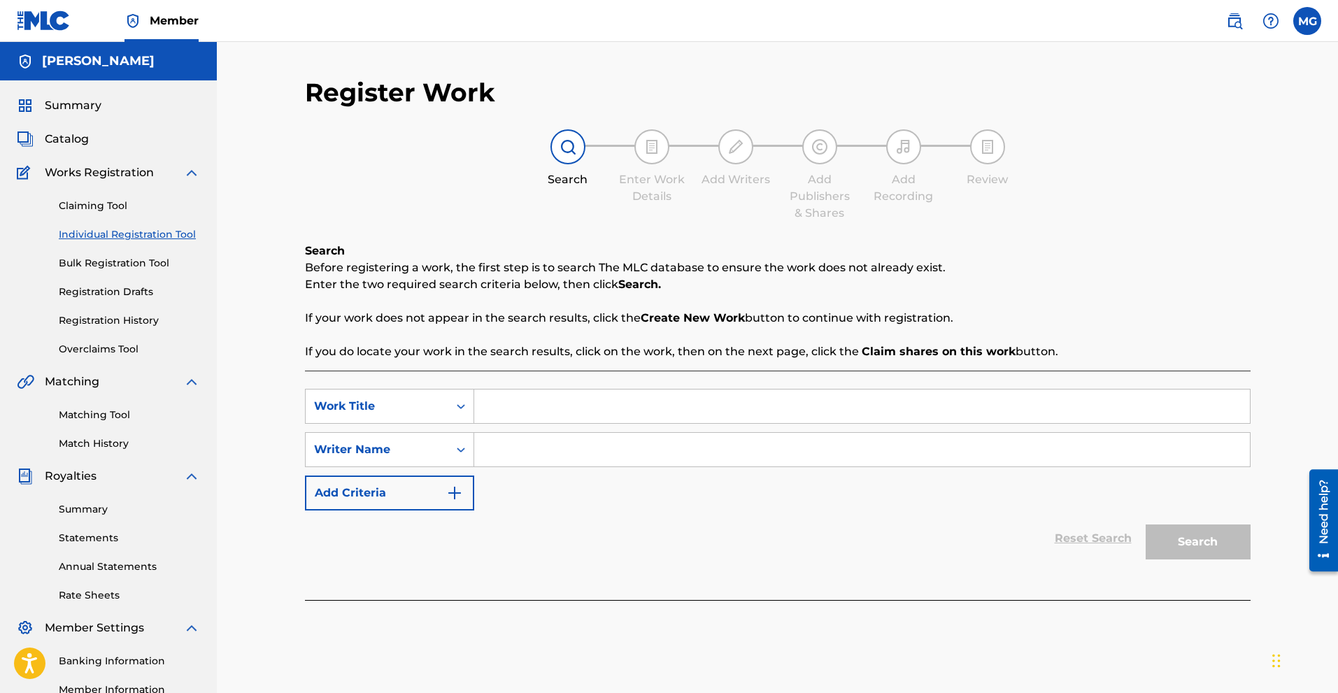
click at [651, 141] on img at bounding box center [652, 147] width 17 height 17
